Goal: Information Seeking & Learning: Learn about a topic

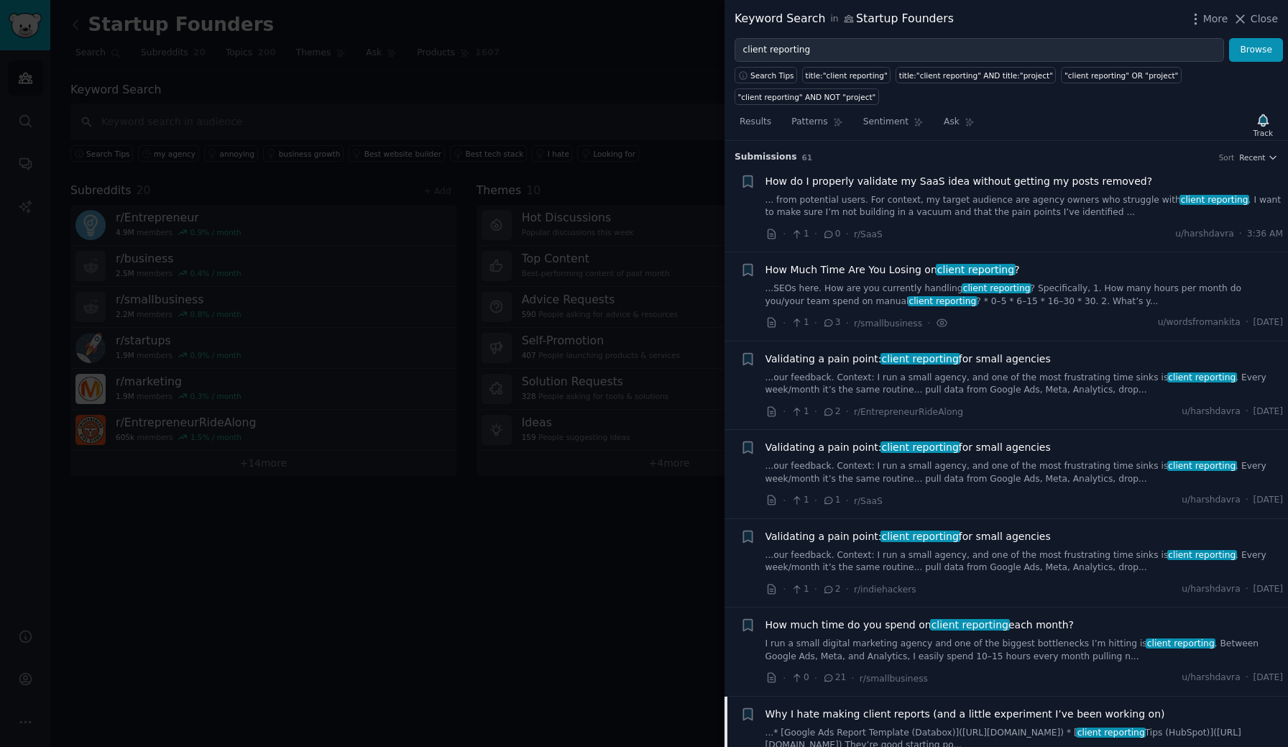
scroll to position [555, 0]
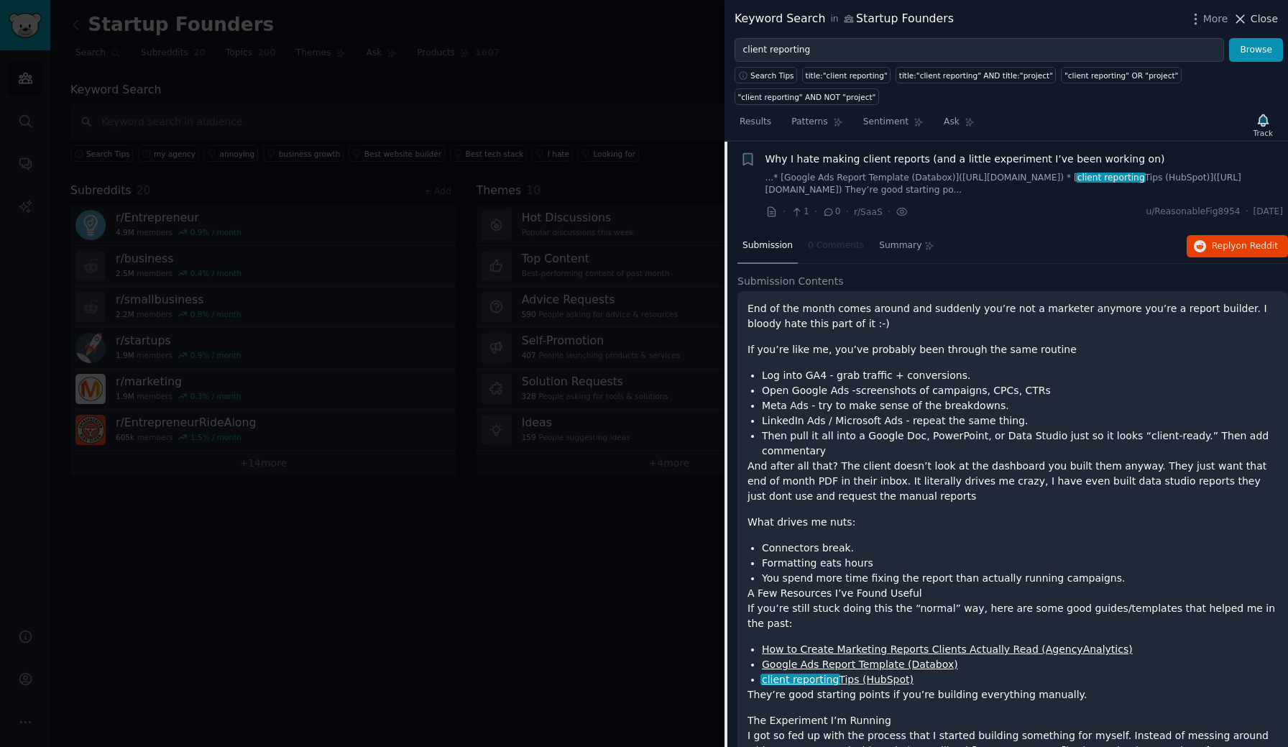
click at [1268, 16] on span "Close" at bounding box center [1264, 19] width 27 height 15
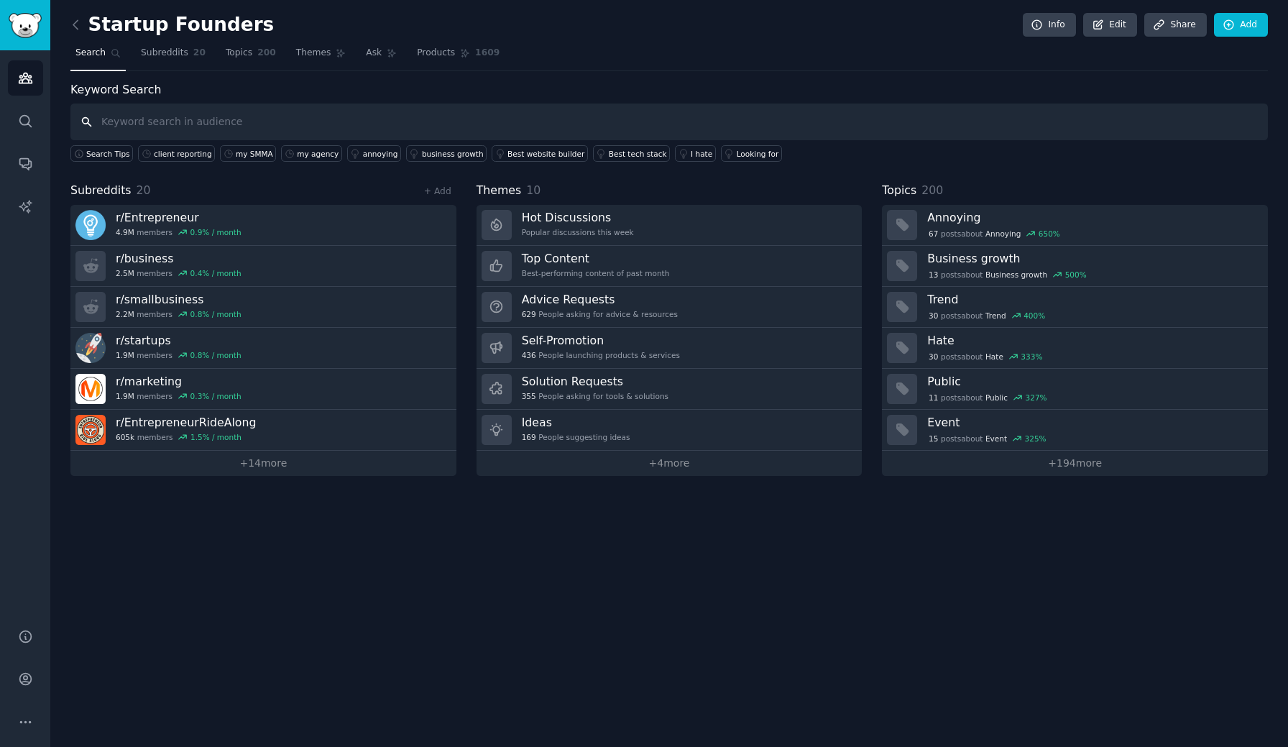
click at [315, 126] on input "text" at bounding box center [669, 122] width 1198 height 37
type input "getting clients"
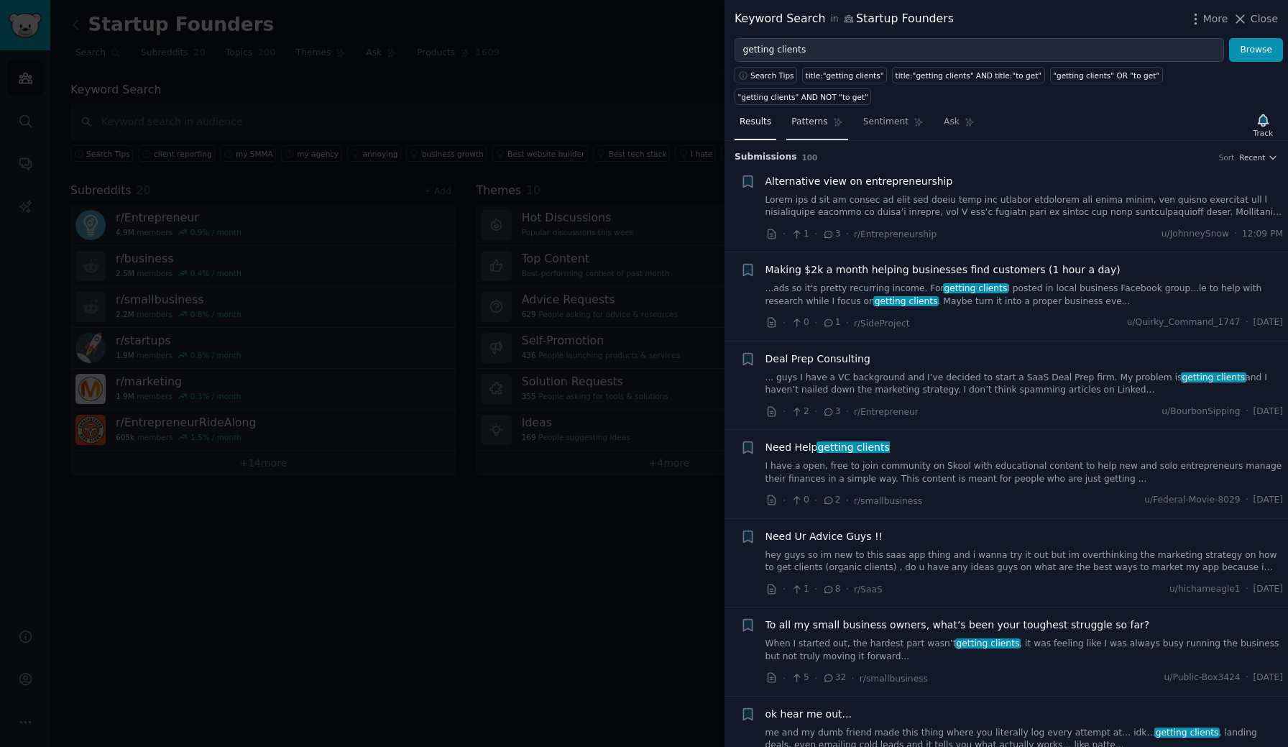
click at [818, 123] on span "Patterns" at bounding box center [810, 122] width 36 height 13
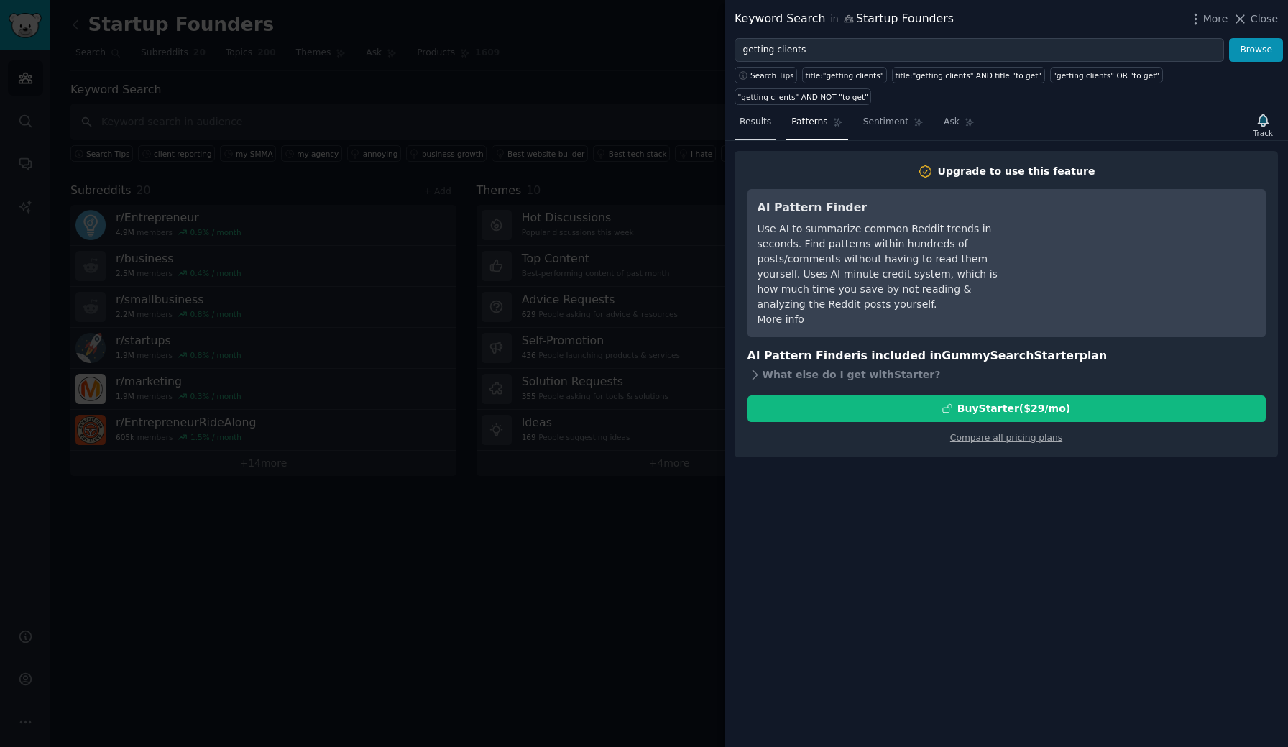
click at [759, 124] on span "Results" at bounding box center [756, 122] width 32 height 13
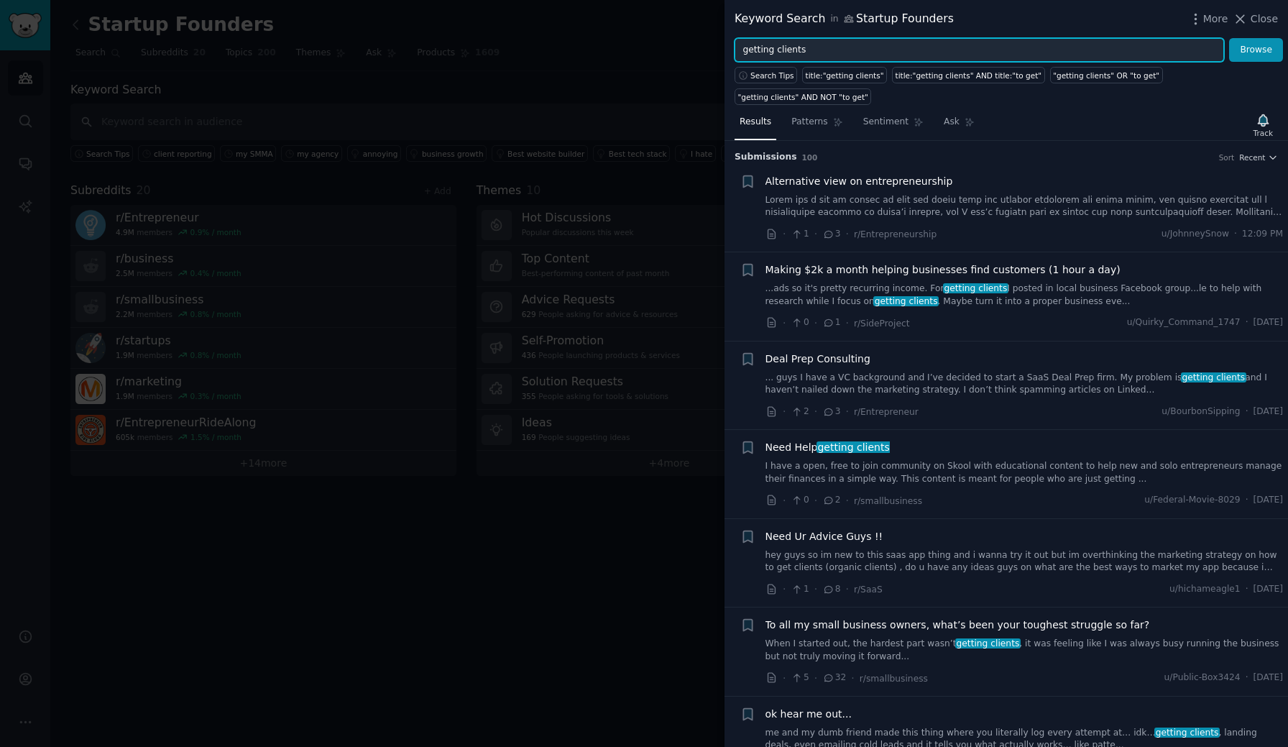
click at [851, 45] on input "getting clients" at bounding box center [980, 50] width 490 height 24
type input "hiring for agency"
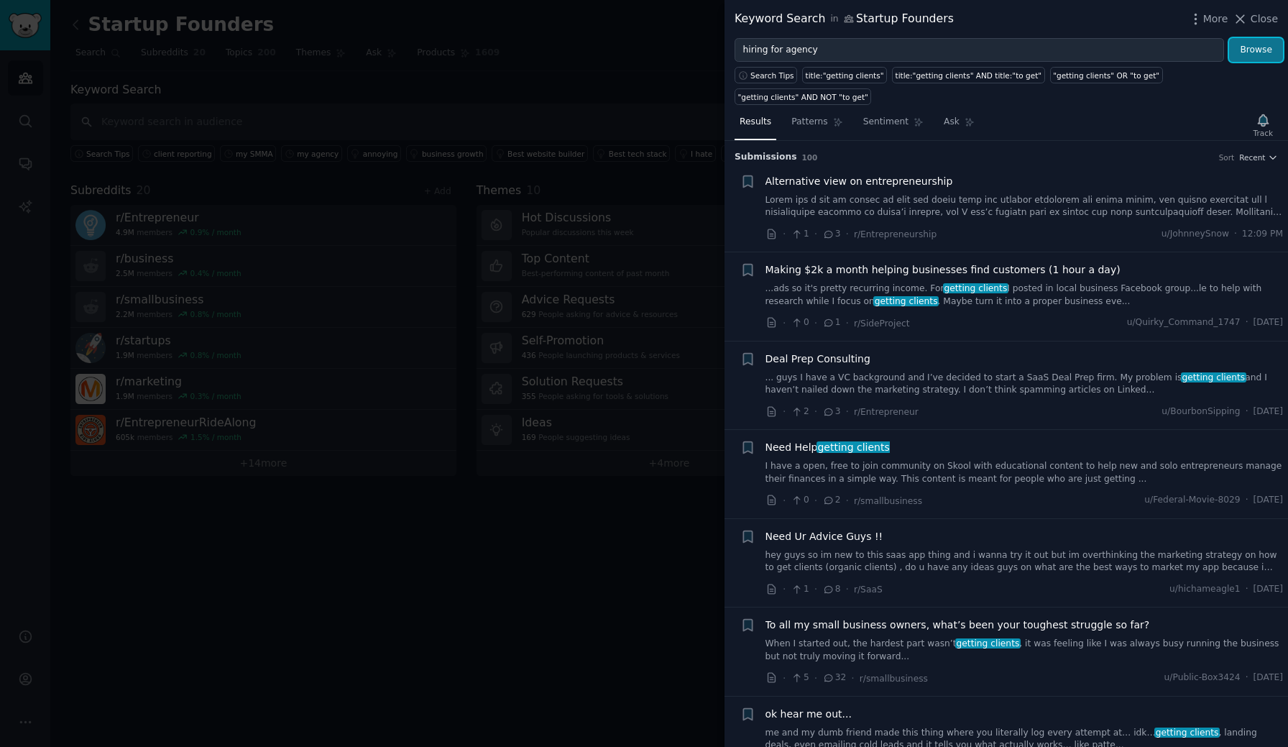
click at [1248, 52] on button "Browse" at bounding box center [1257, 50] width 54 height 24
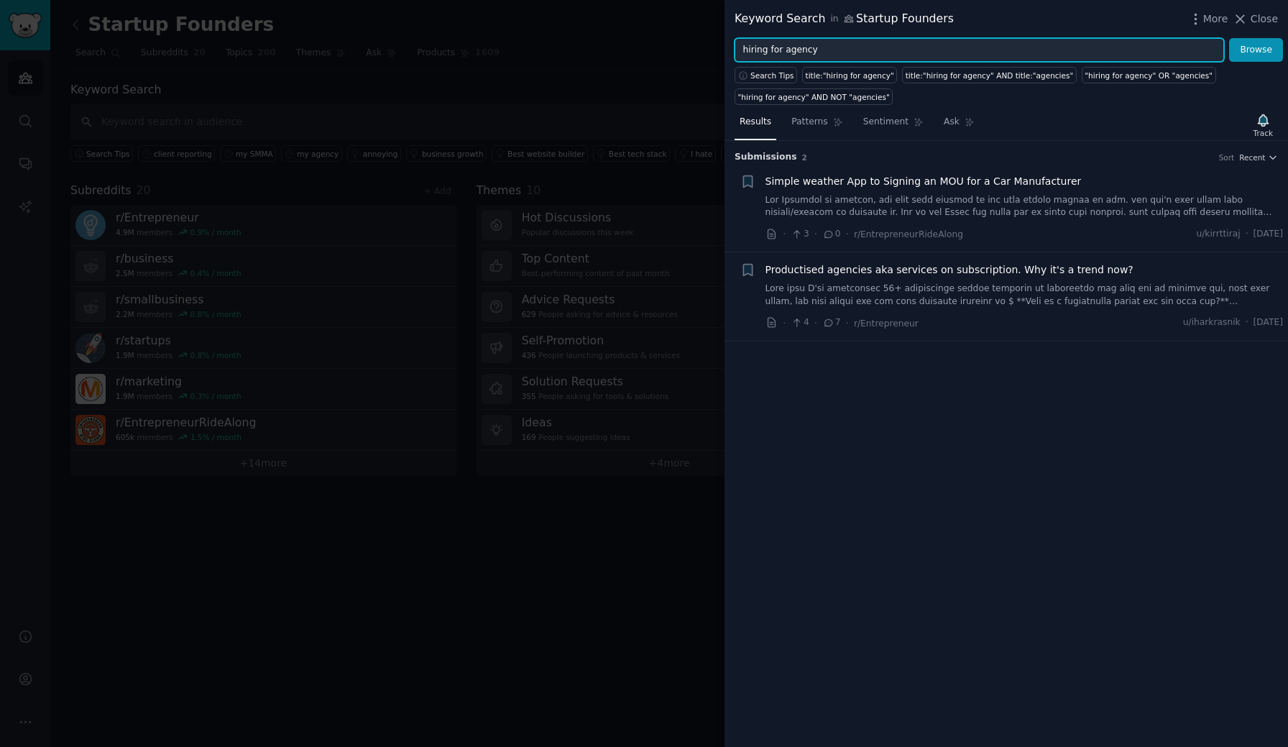
click at [1005, 55] on input "hiring for agency" at bounding box center [980, 50] width 490 height 24
paste input "social media"
type input "social media agency"
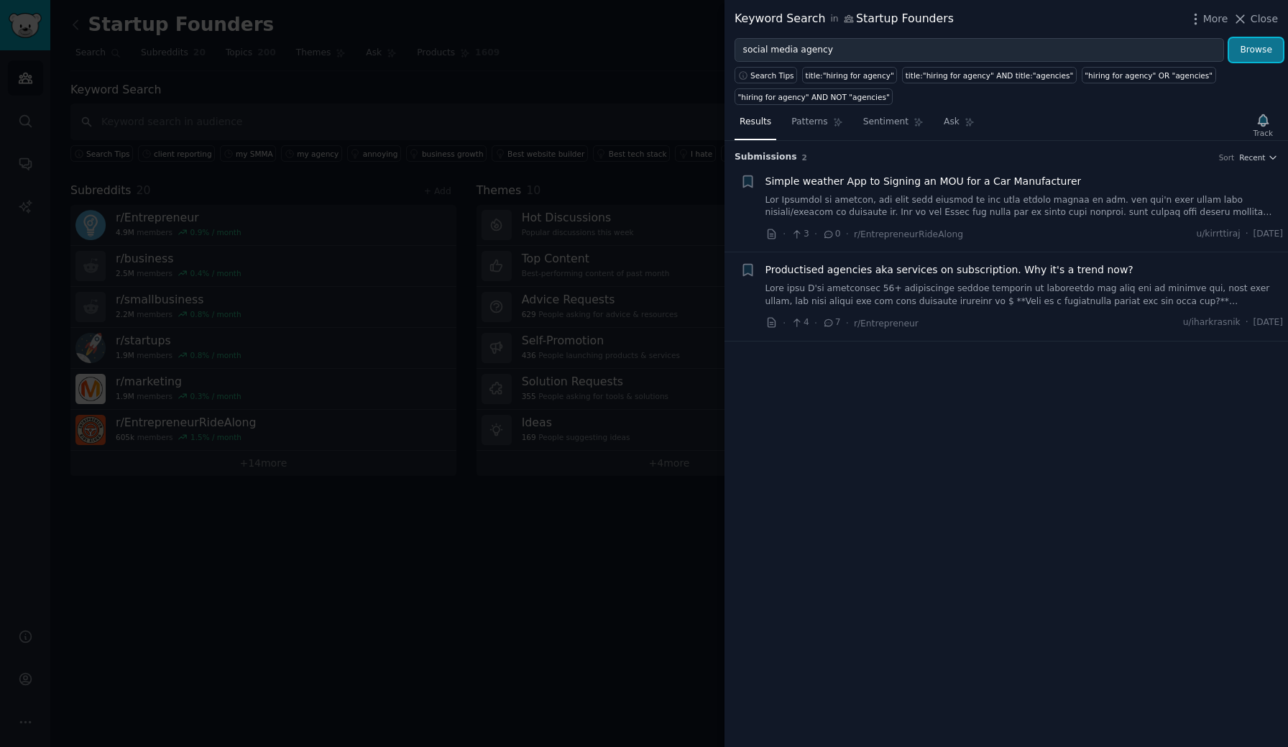
click at [1245, 52] on button "Browse" at bounding box center [1257, 50] width 54 height 24
